Goal: Browse casually: Explore the website without a specific task or goal

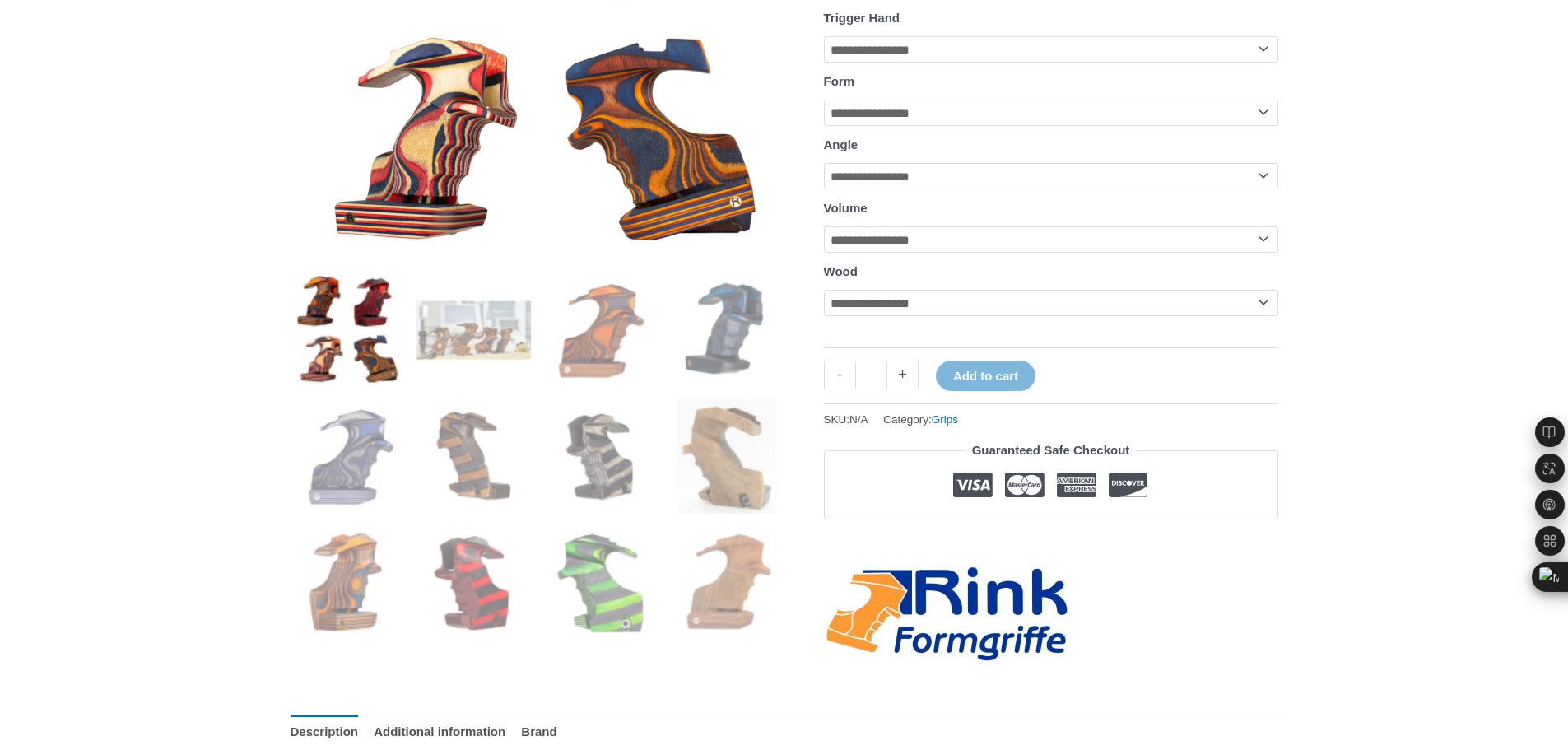
scroll to position [412, 0]
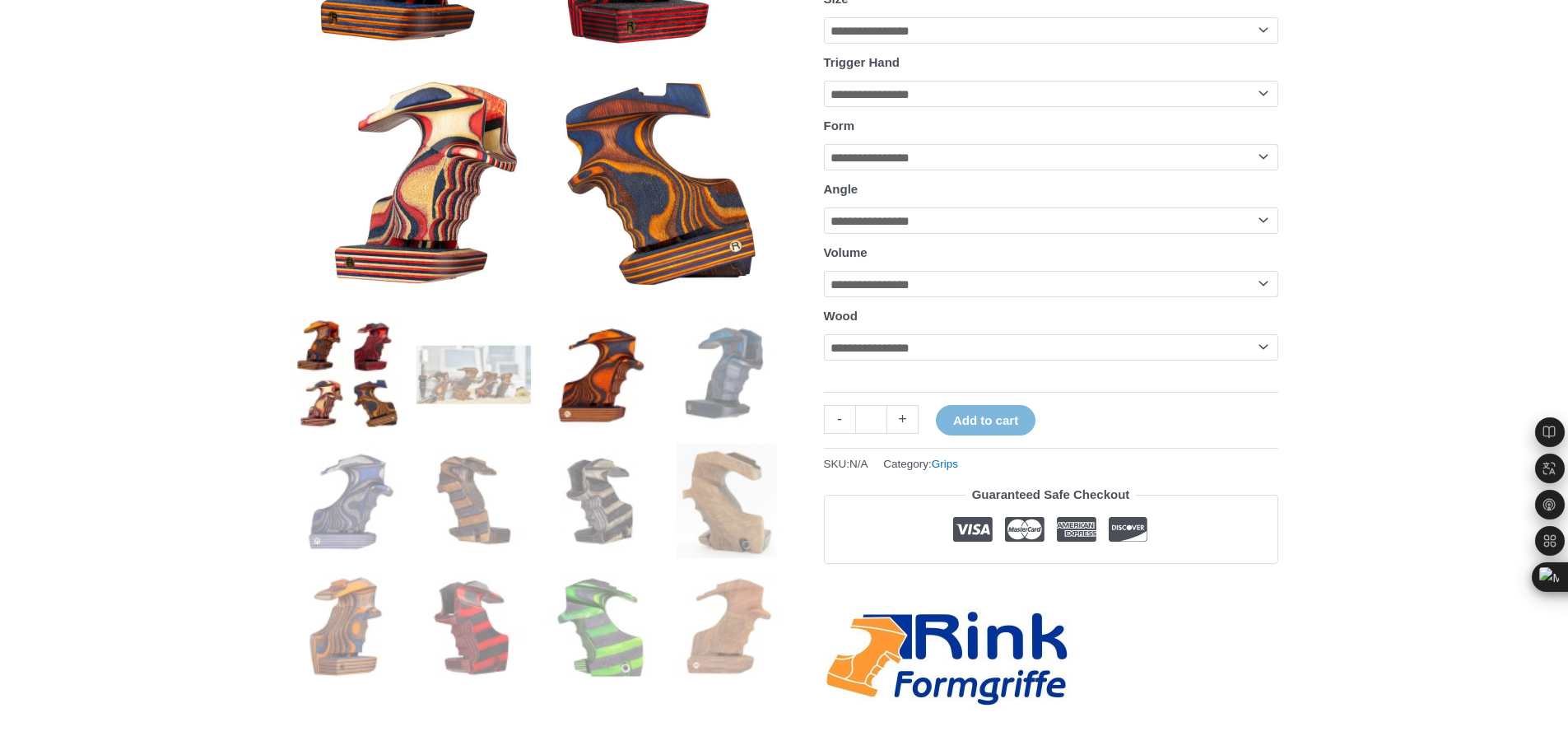
click at [631, 389] on img at bounding box center [600, 374] width 115 height 115
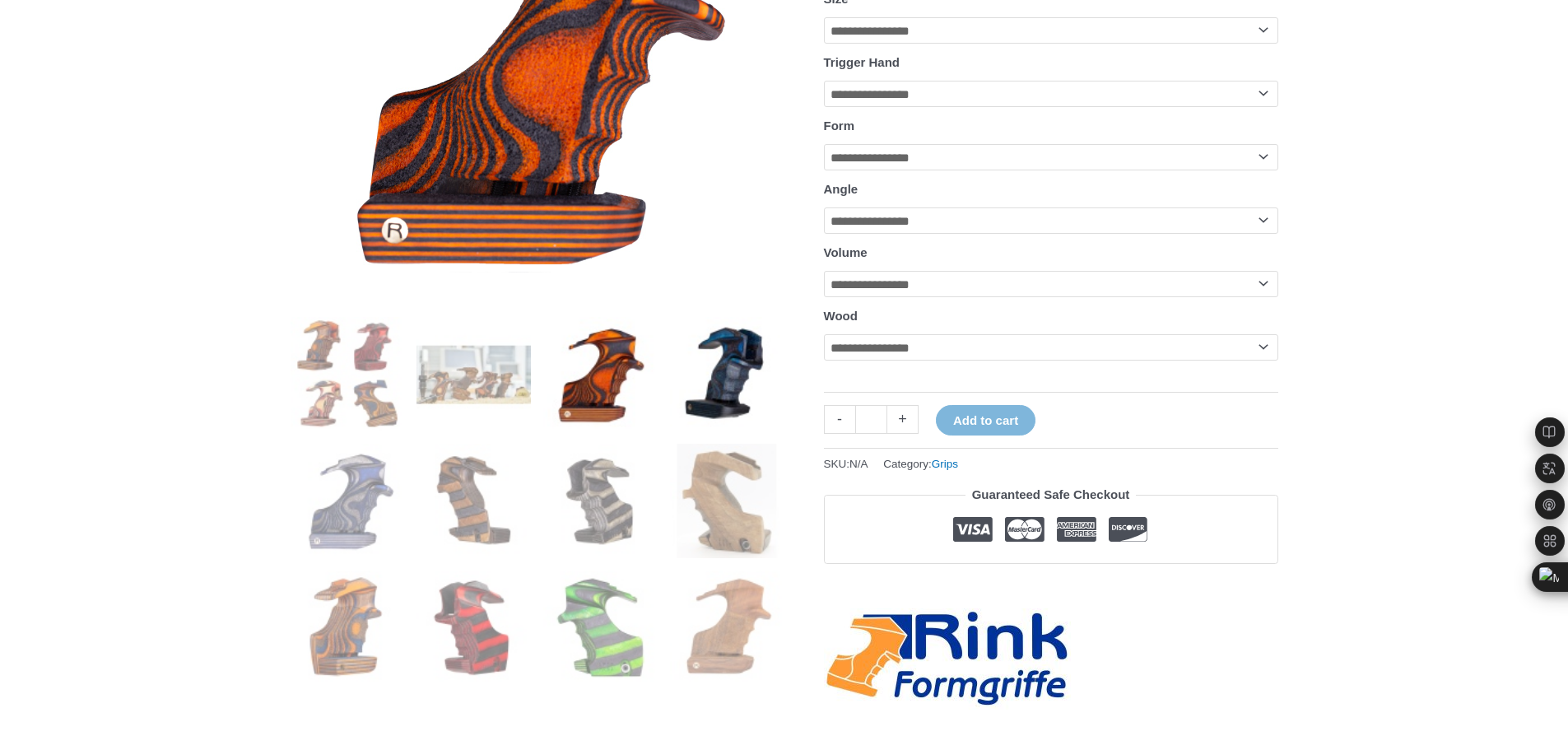
click at [760, 386] on img at bounding box center [727, 374] width 115 height 115
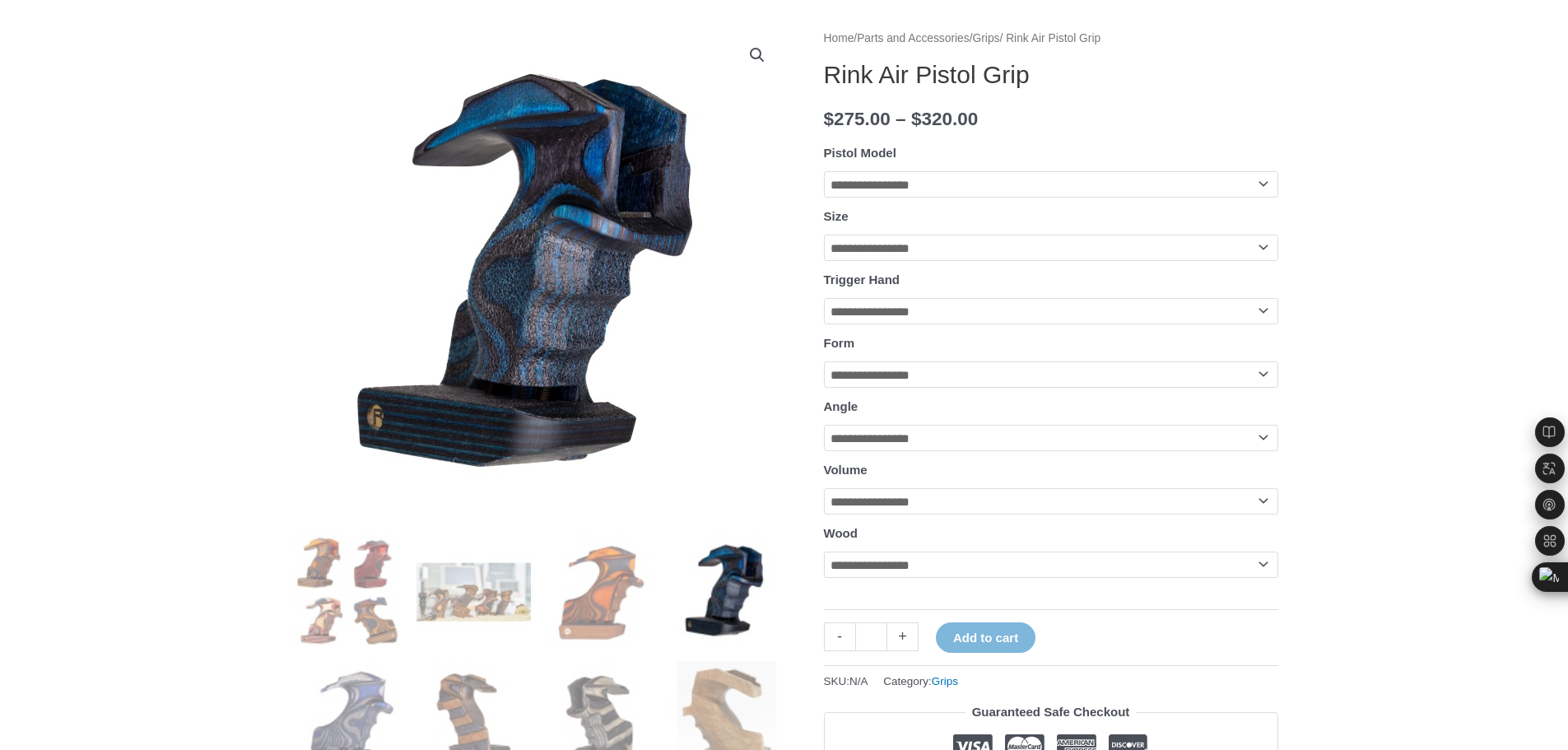
scroll to position [164, 0]
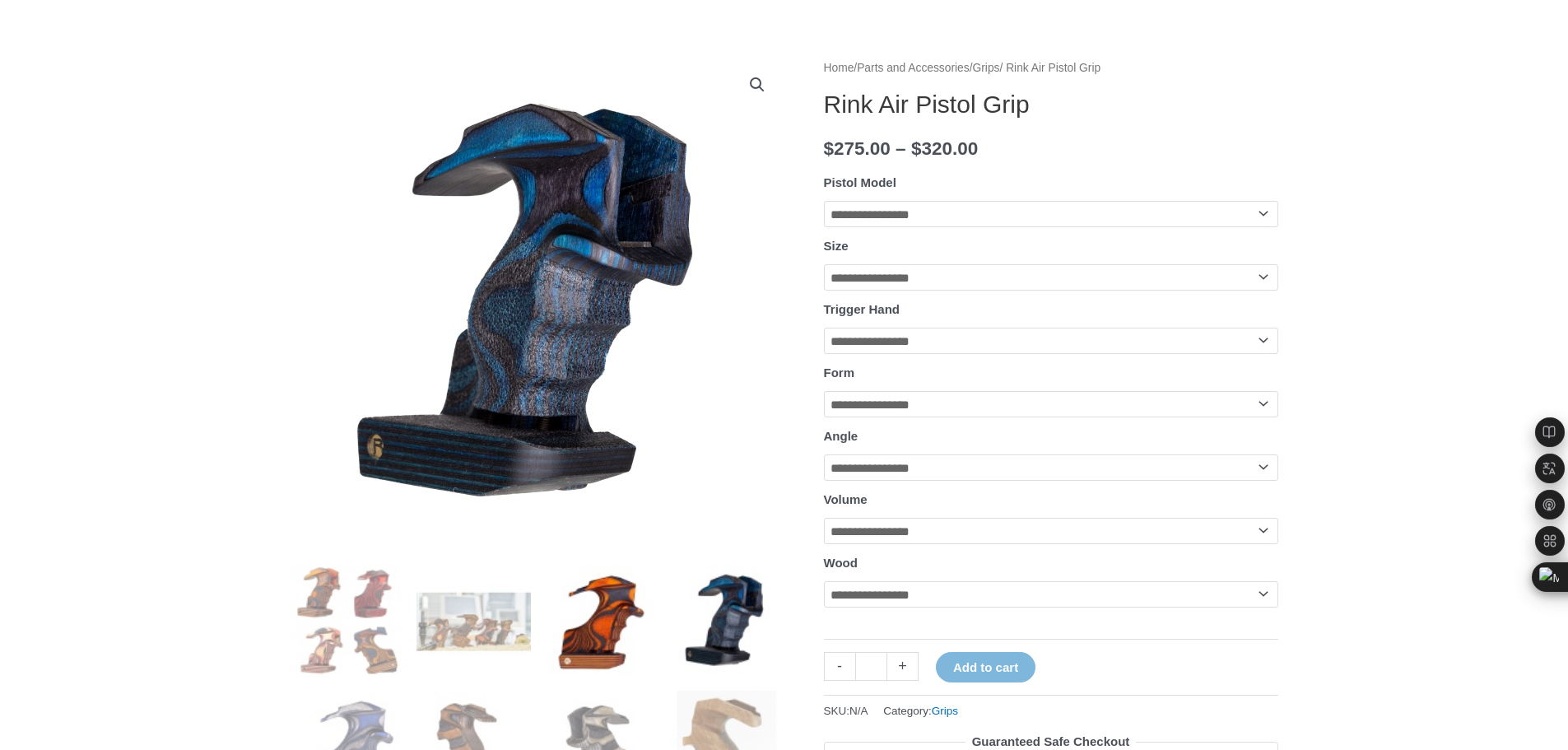
click at [633, 648] on img at bounding box center [600, 621] width 115 height 115
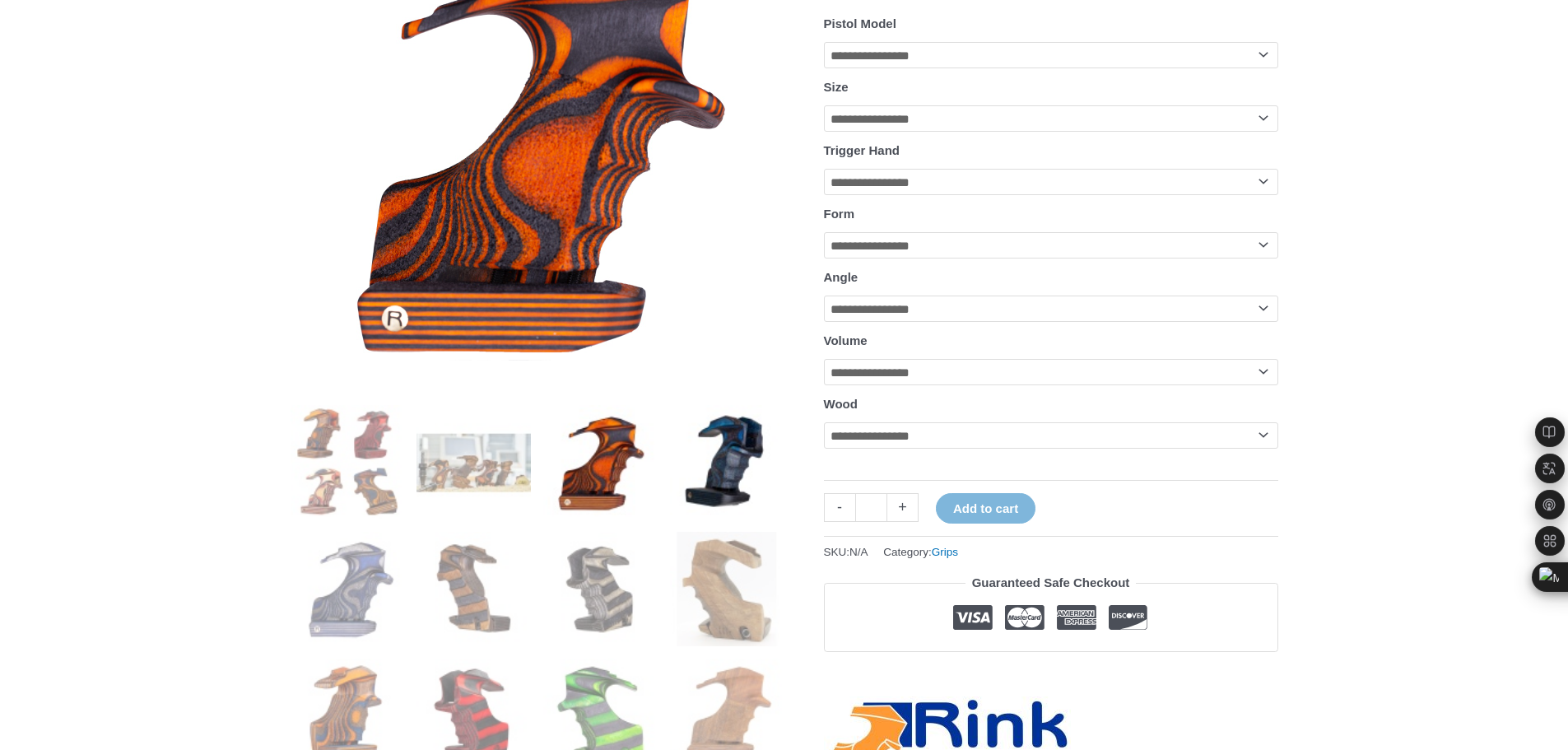
scroll to position [330, 0]
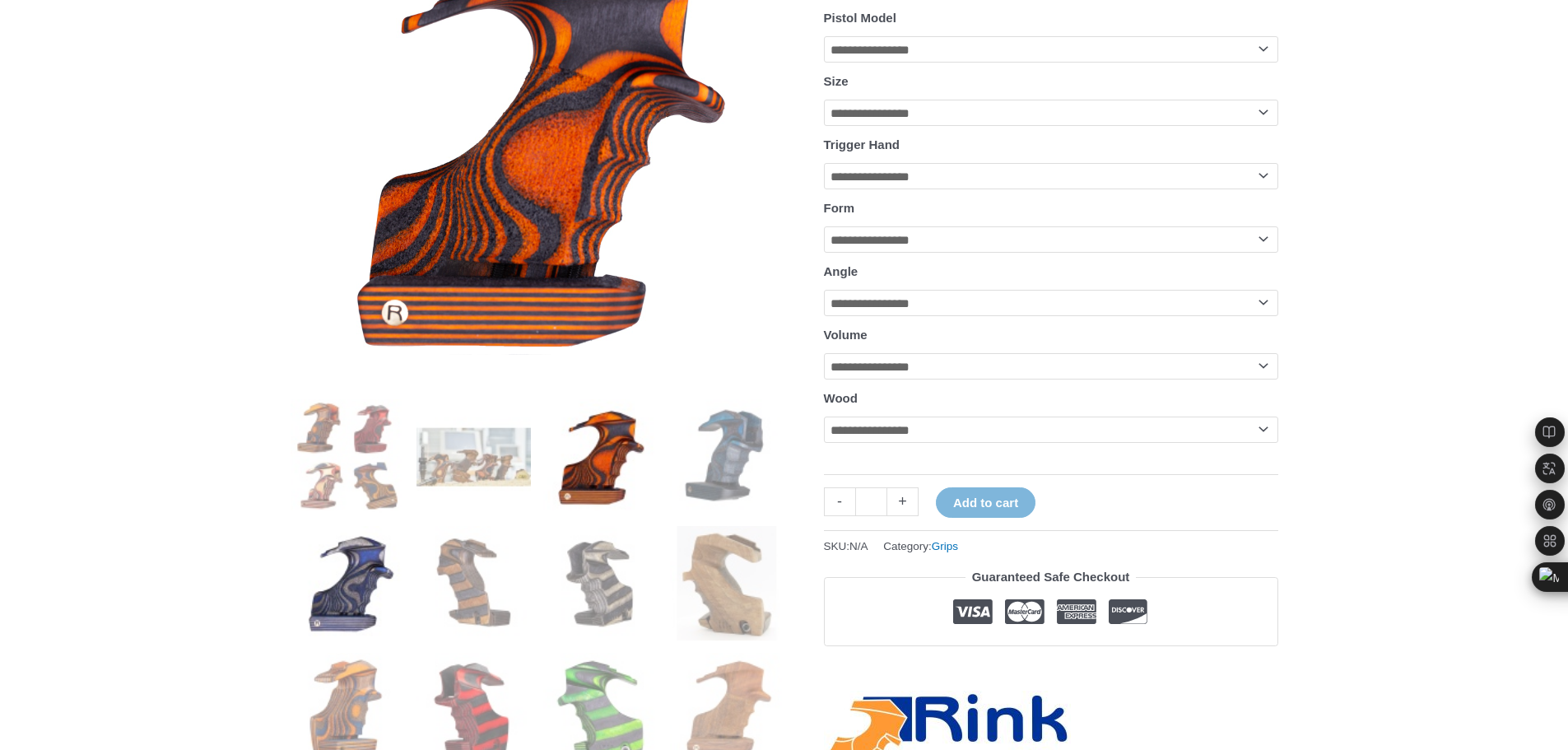
click at [362, 596] on img at bounding box center [348, 584] width 115 height 115
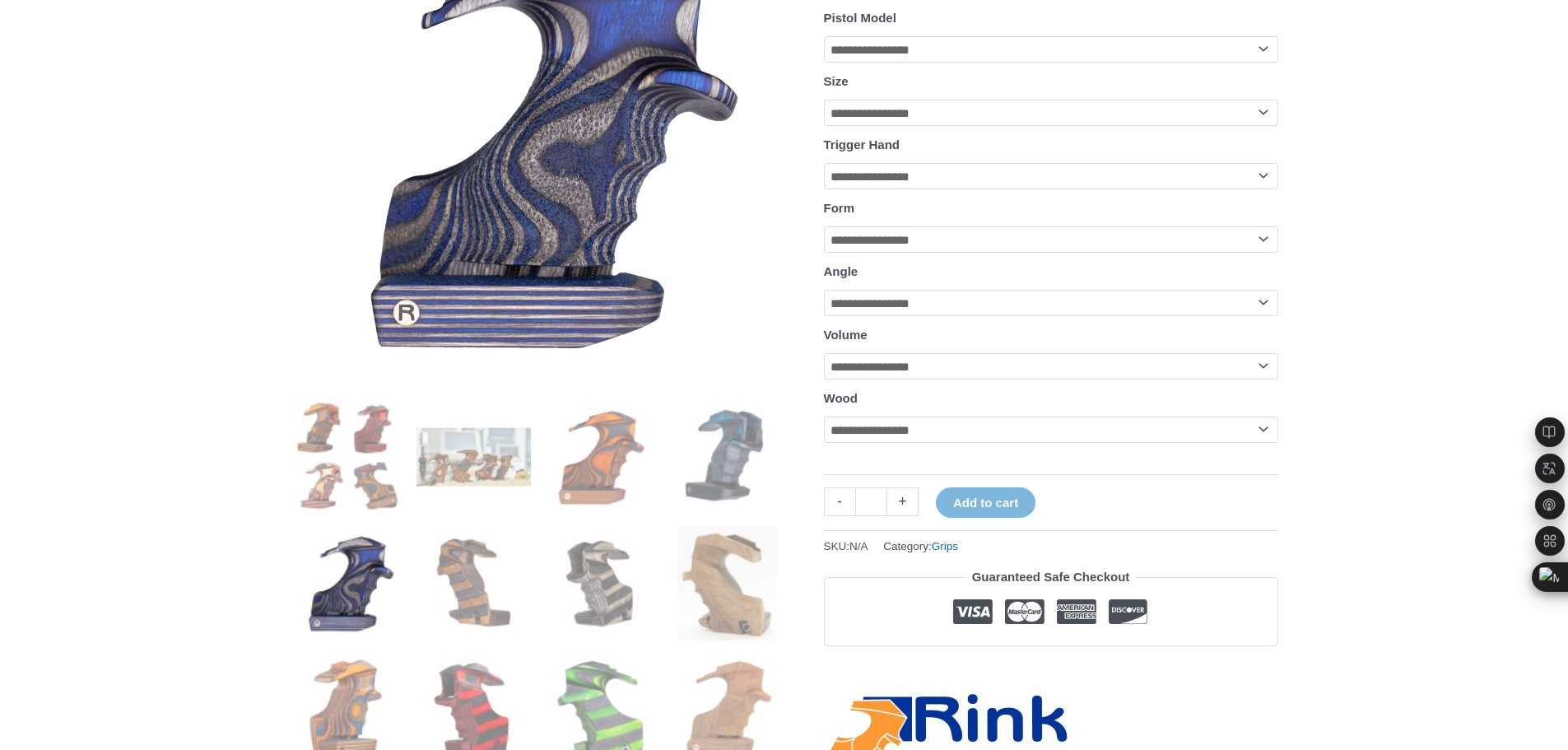
drag, startPoint x: 580, startPoint y: 583, endPoint x: 534, endPoint y: 608, distance: 52.4
click at [582, 585] on img at bounding box center [600, 584] width 115 height 115
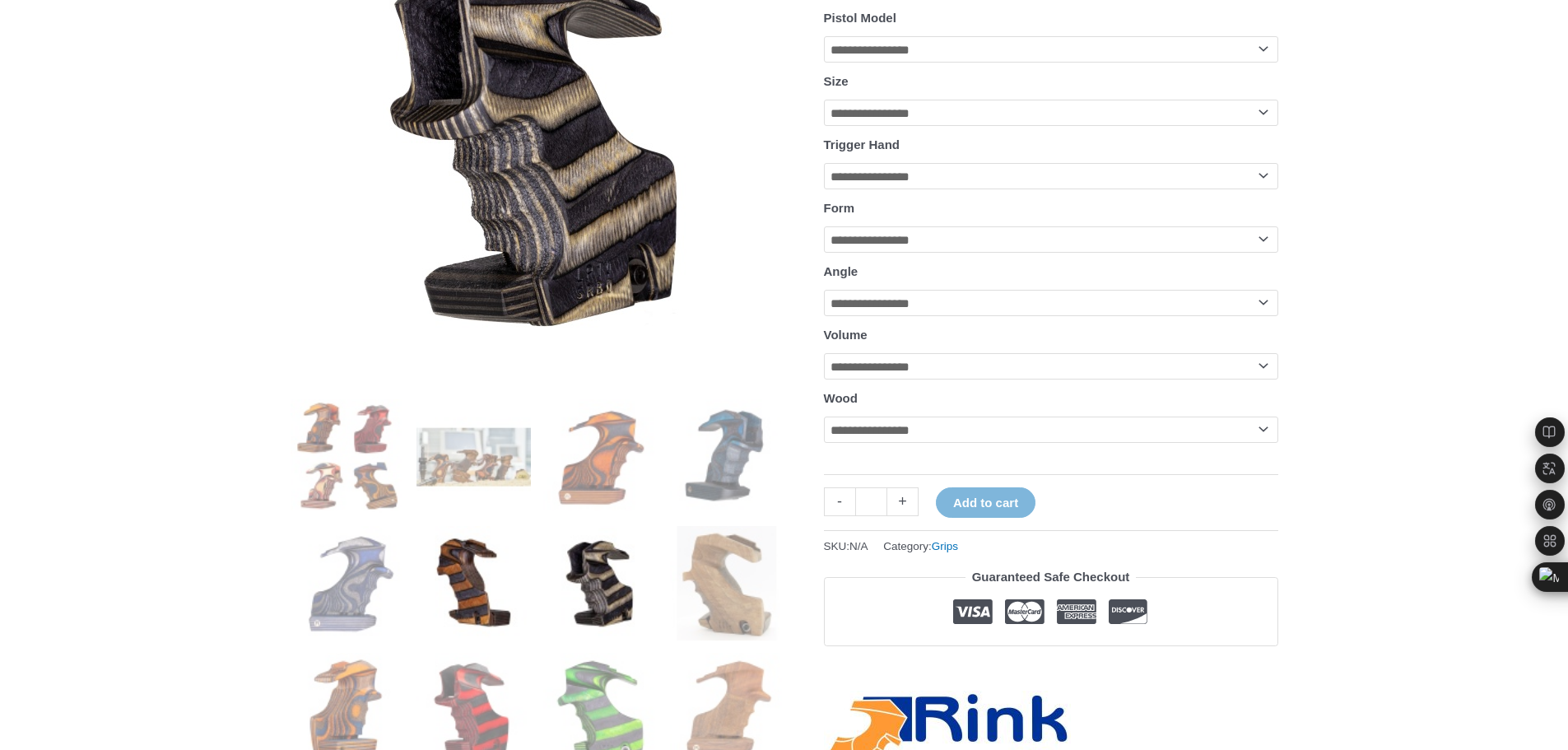
click at [467, 615] on img at bounding box center [474, 584] width 115 height 115
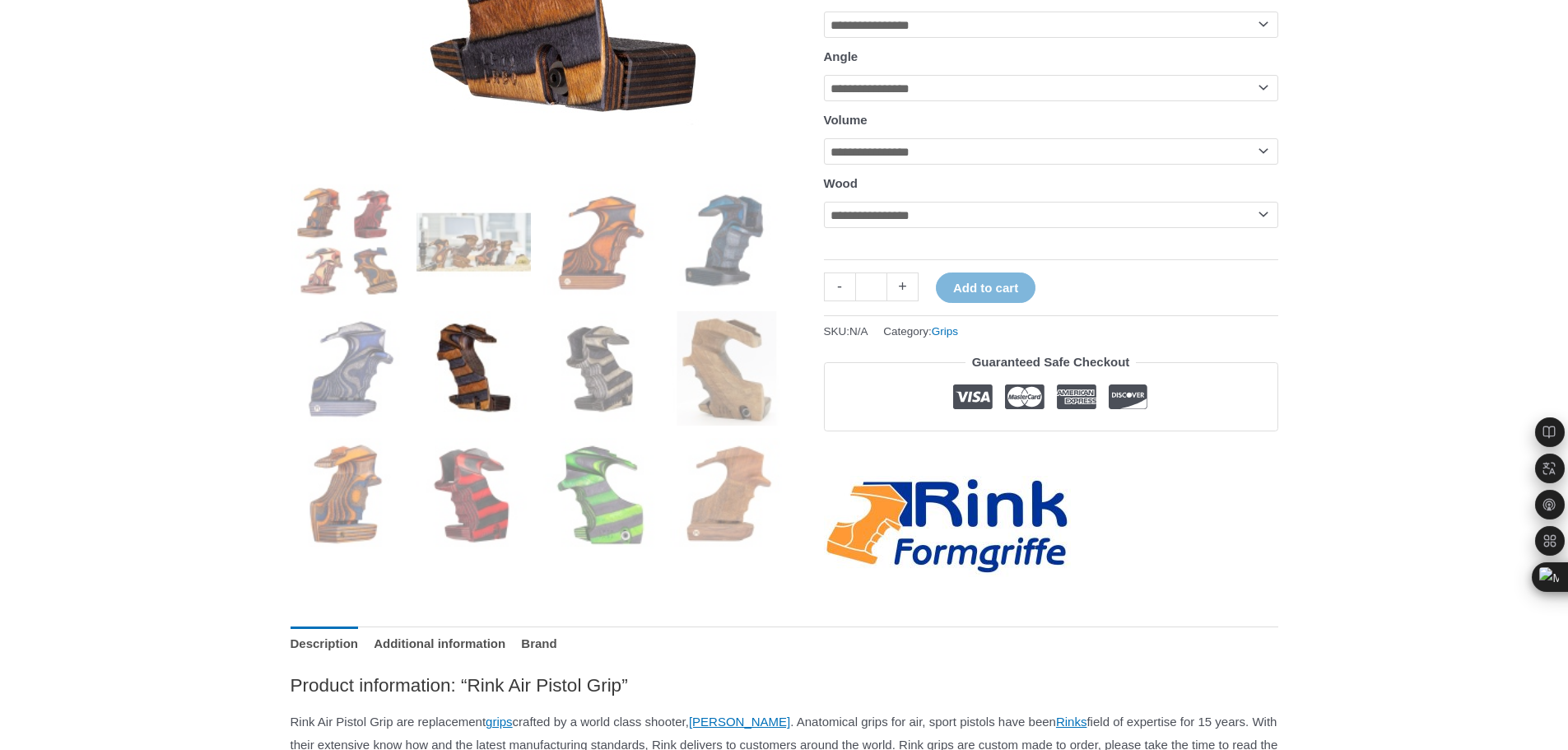
scroll to position [494, 0]
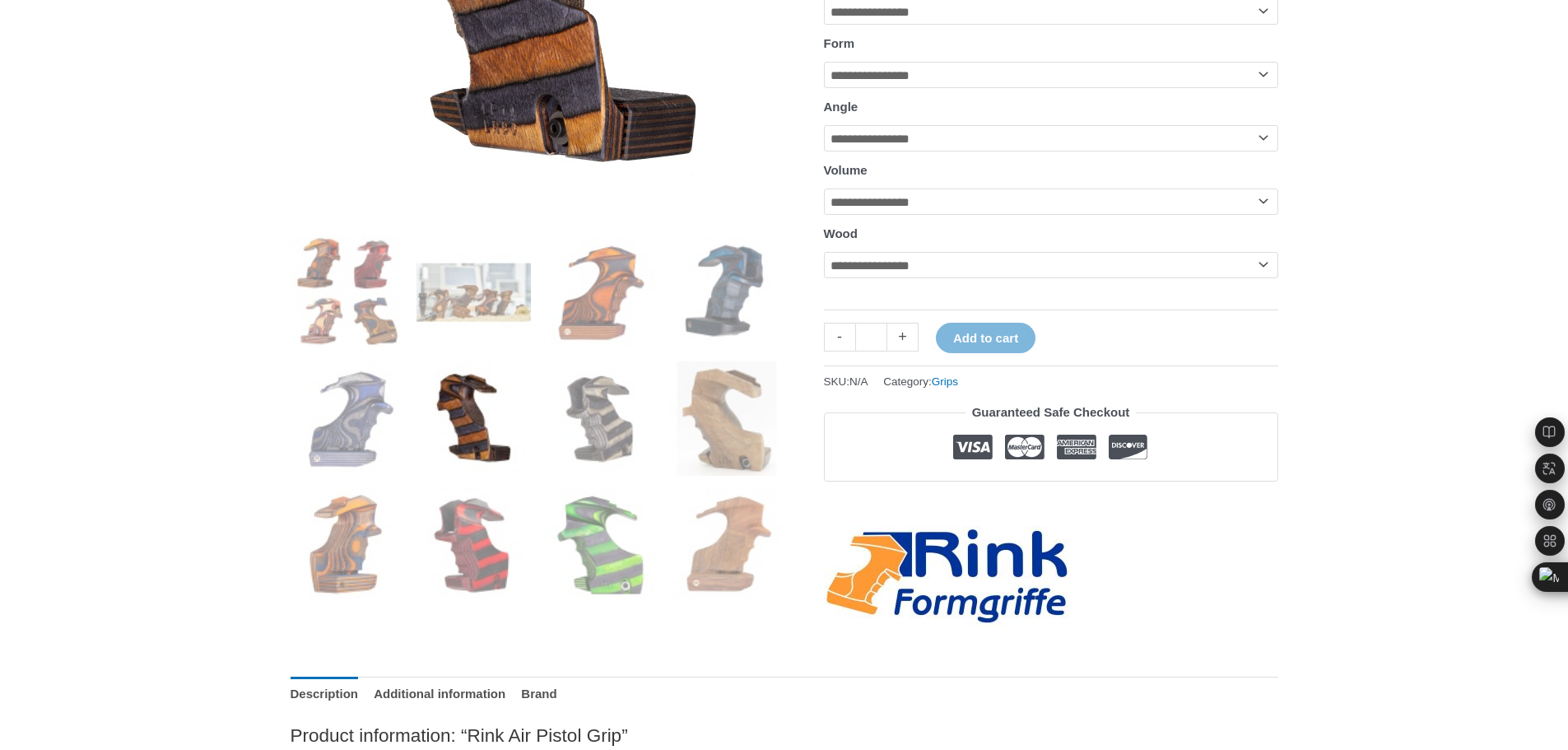
click at [721, 481] on ol at bounding box center [537, 425] width 494 height 380
click at [737, 430] on img at bounding box center [727, 419] width 115 height 115
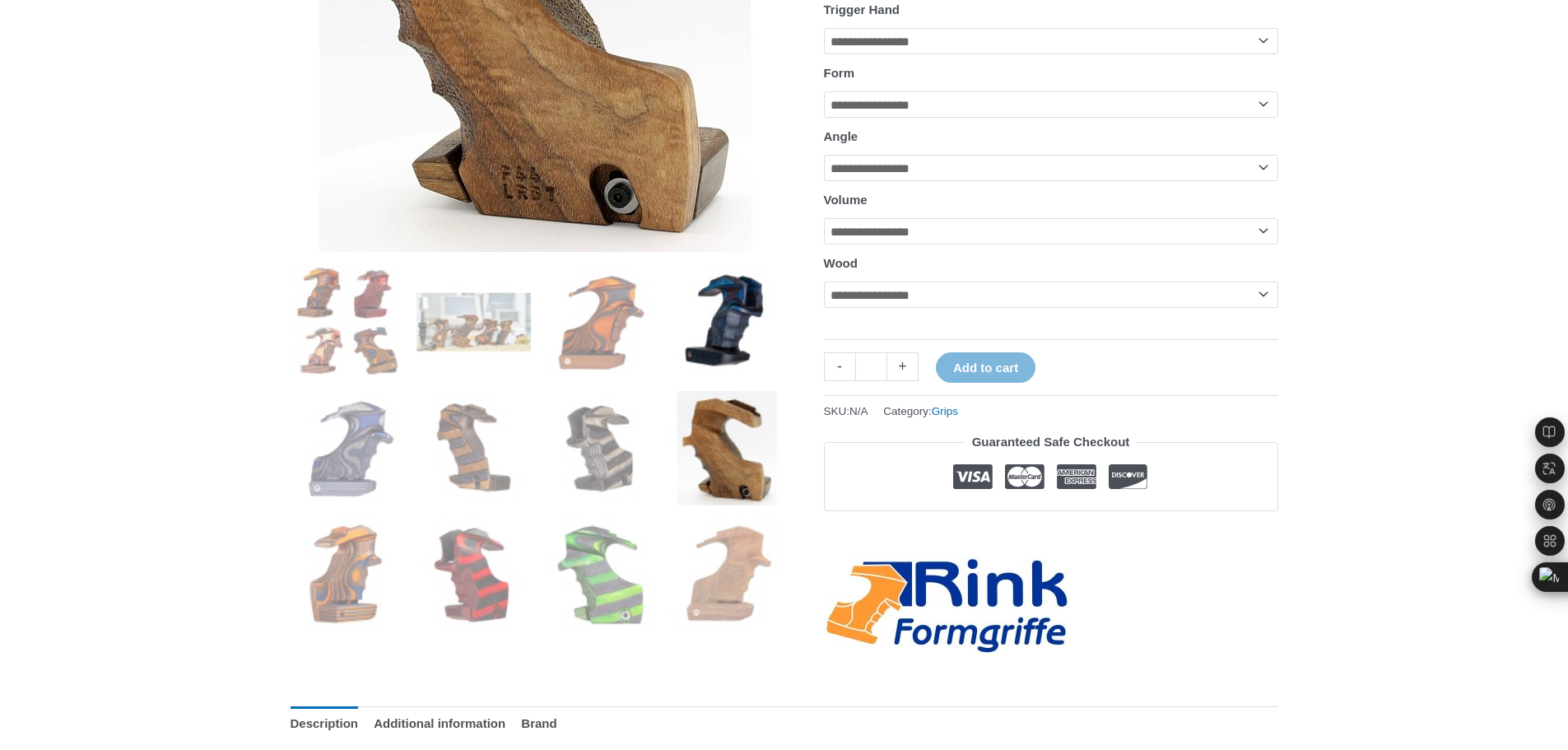
scroll to position [576, 0]
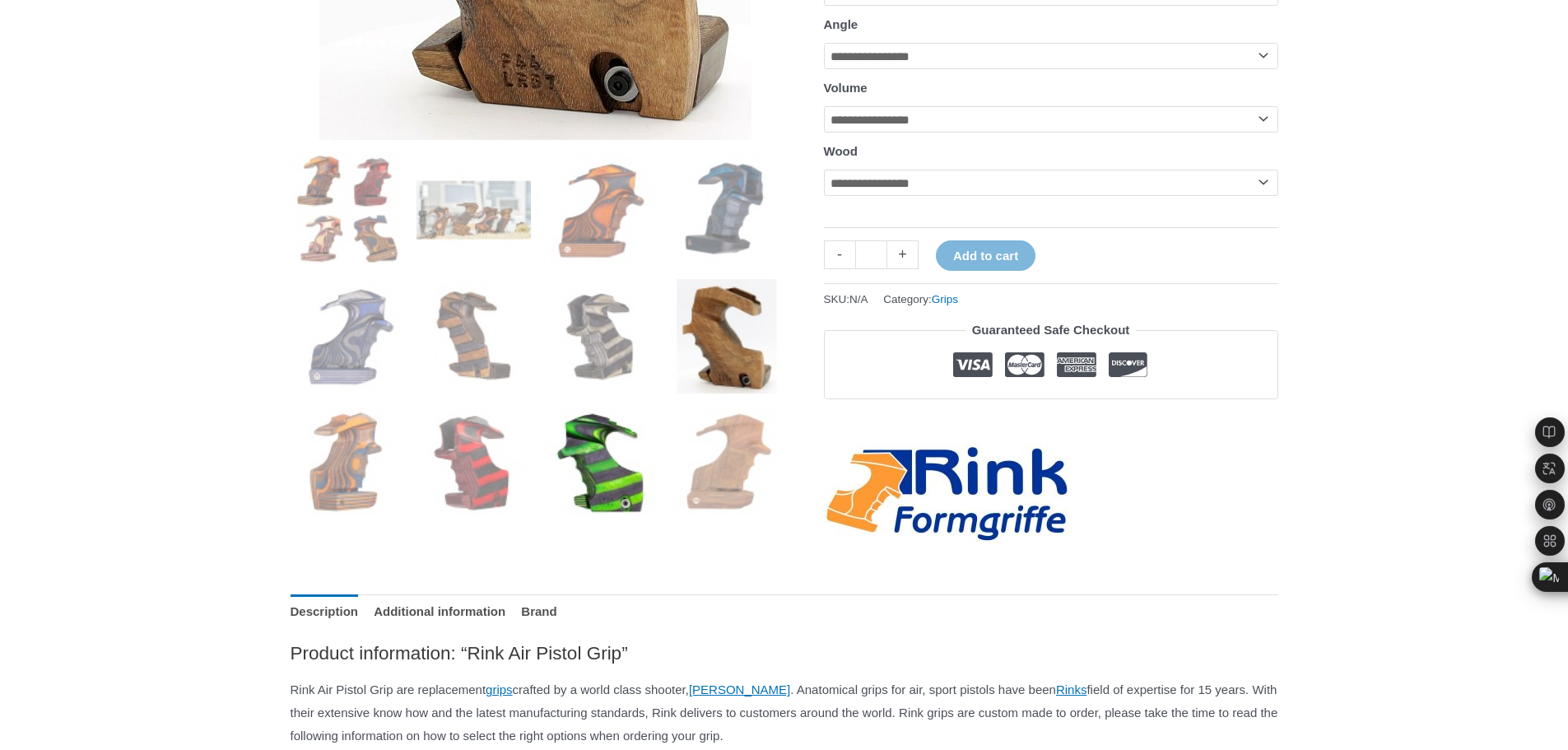
click at [606, 456] on img at bounding box center [600, 463] width 115 height 115
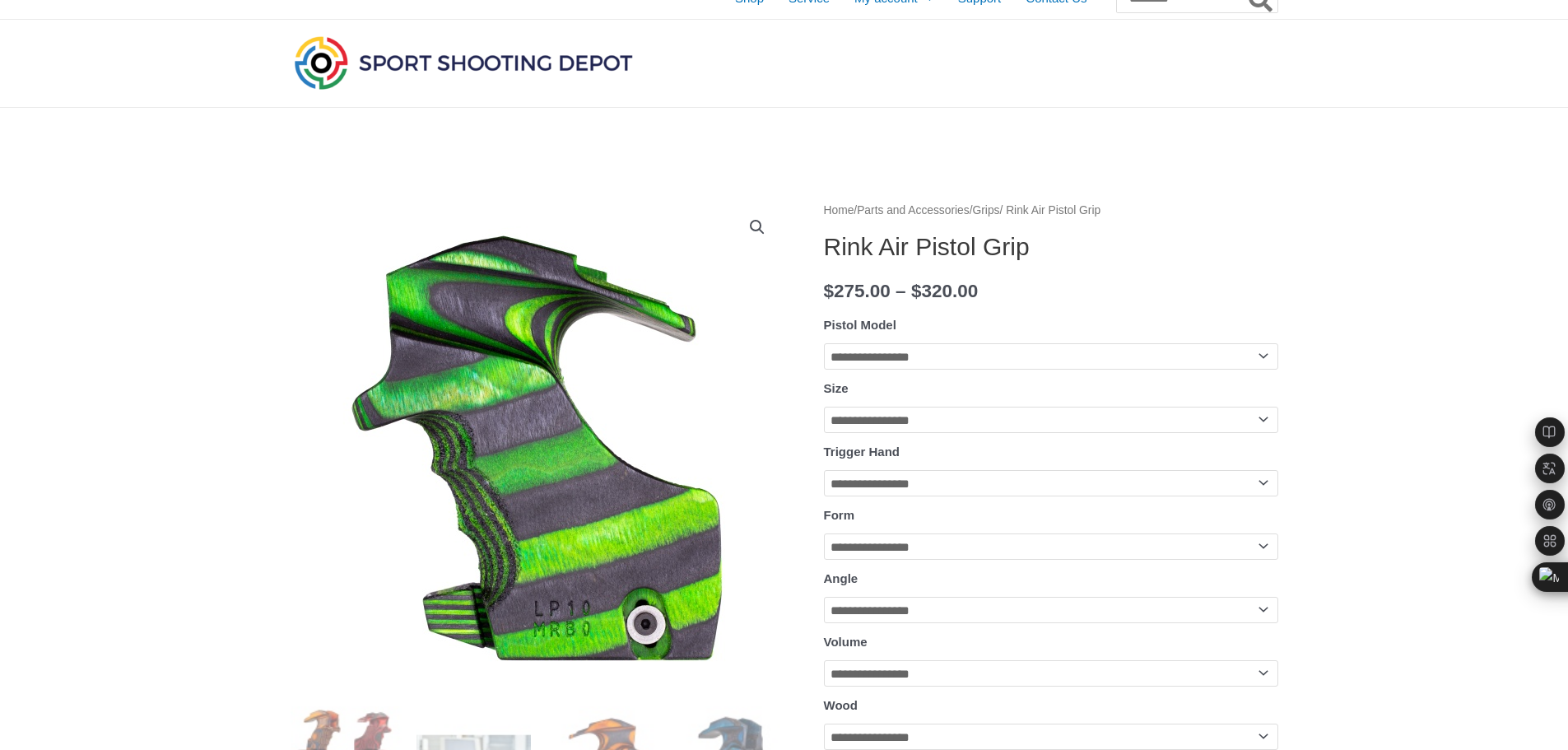
scroll to position [0, 0]
